Goal: Check status: Check status

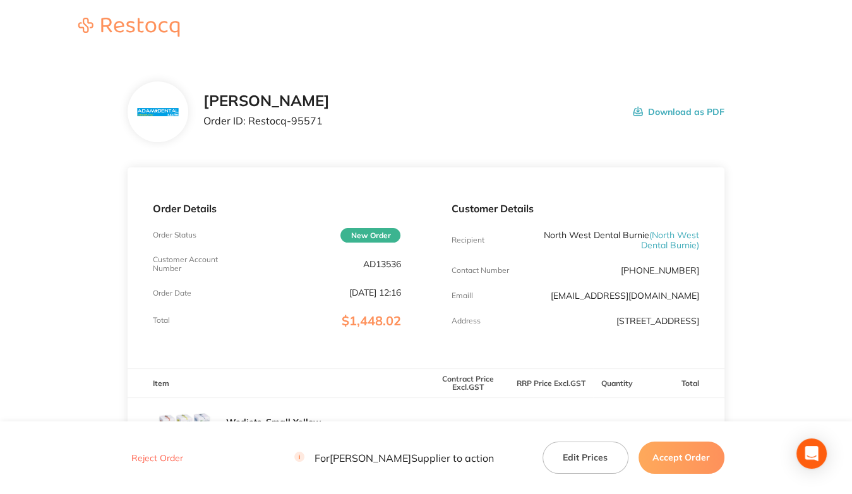
click at [376, 267] on p "AD13536" at bounding box center [382, 264] width 38 height 10
copy p "AD13536"
drag, startPoint x: 250, startPoint y: 274, endPoint x: 314, endPoint y: 282, distance: 64.2
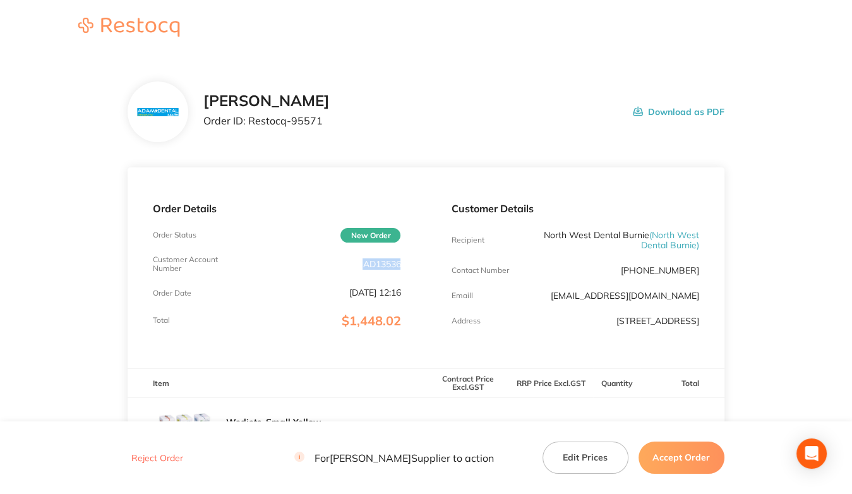
click at [250, 274] on div "Order Details Order Status New Order Customer Account Number AD13536 Order Date…" at bounding box center [277, 267] width 298 height 200
click at [384, 270] on div "Customer Account Number AD13536" at bounding box center [277, 264] width 248 height 18
click at [384, 269] on p "AD13536" at bounding box center [382, 264] width 38 height 10
copy p "AD13536"
